Goal: Information Seeking & Learning: Learn about a topic

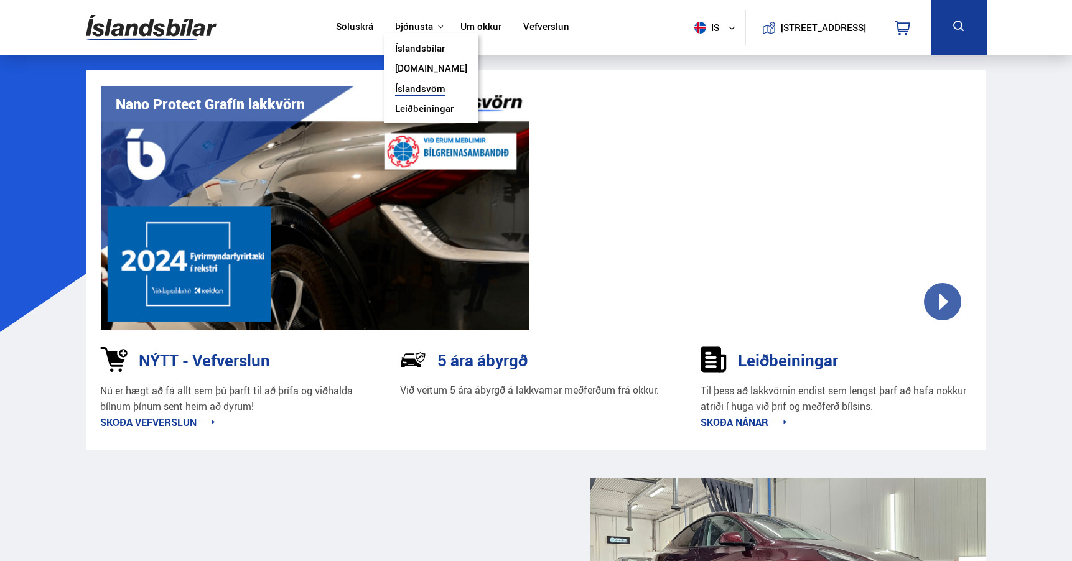
click at [417, 86] on link "Íslandsvörn" at bounding box center [420, 89] width 50 height 13
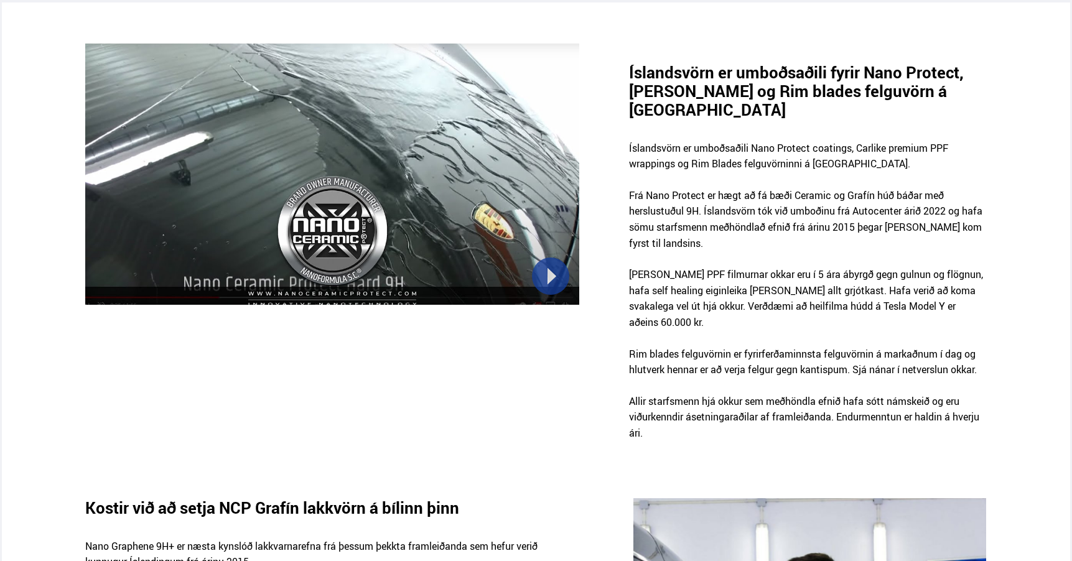
scroll to position [786, 0]
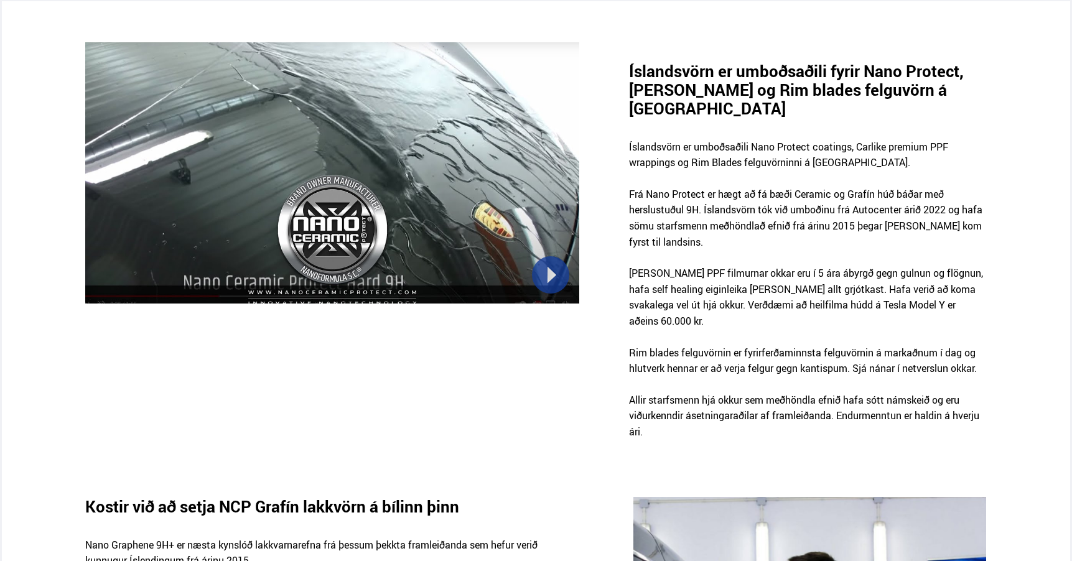
click at [542, 338] on div at bounding box center [331, 249] width 493 height 414
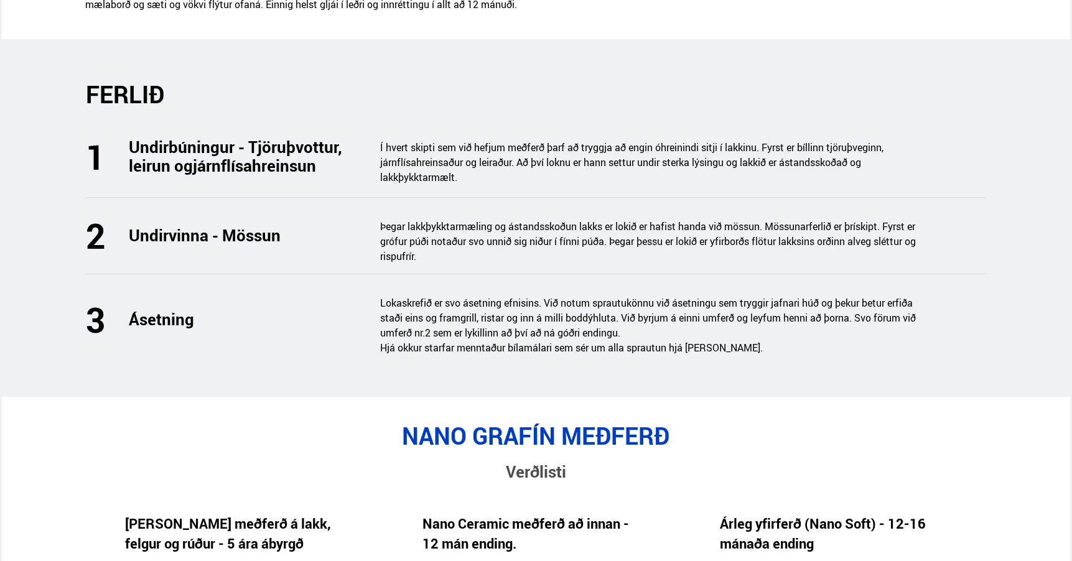
scroll to position [1674, 0]
